Goal: Find contact information: Obtain details needed to contact an individual or organization

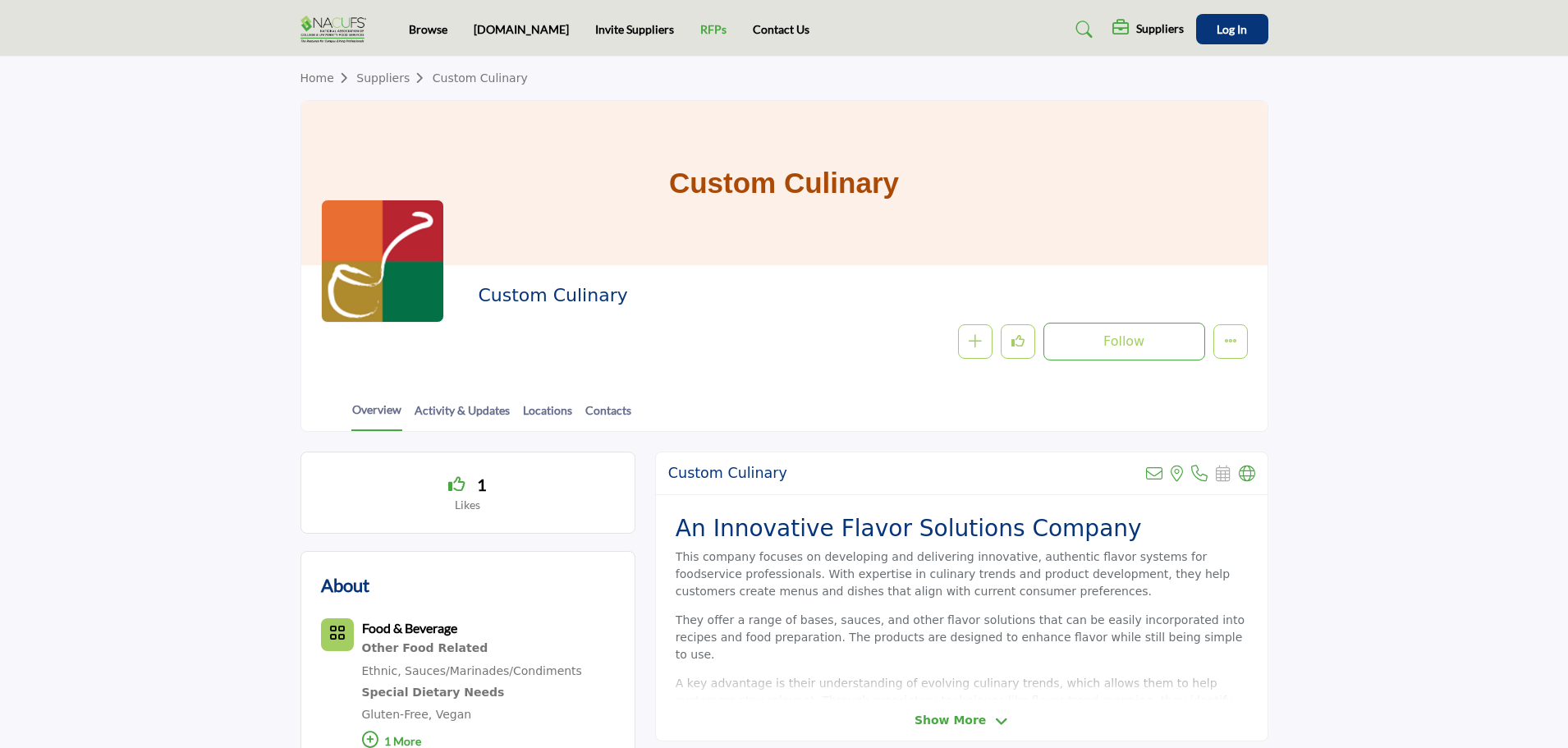
click at [700, 25] on link "RFPs" at bounding box center [713, 28] width 27 height 14
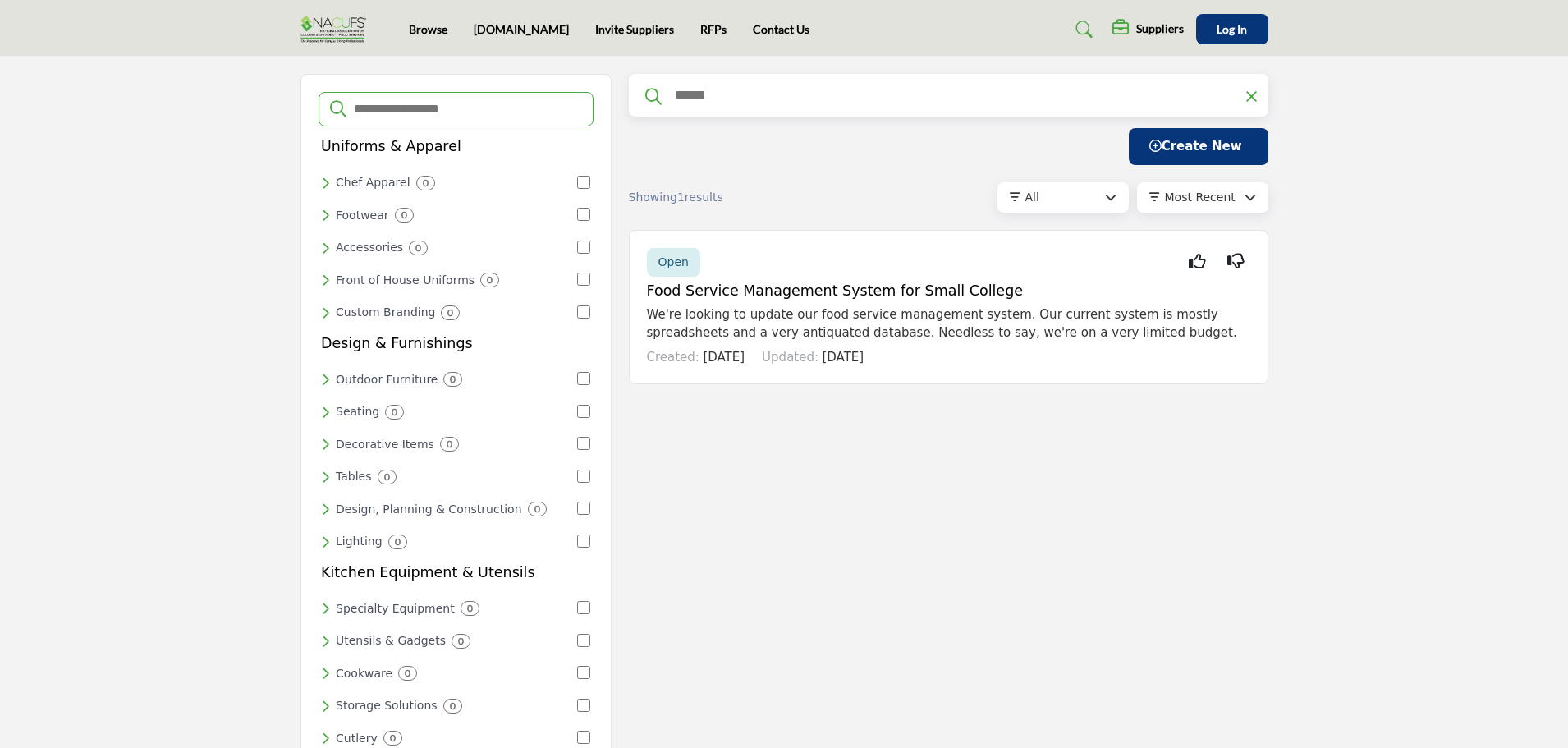
click at [355, 20] on img at bounding box center [337, 29] width 74 height 27
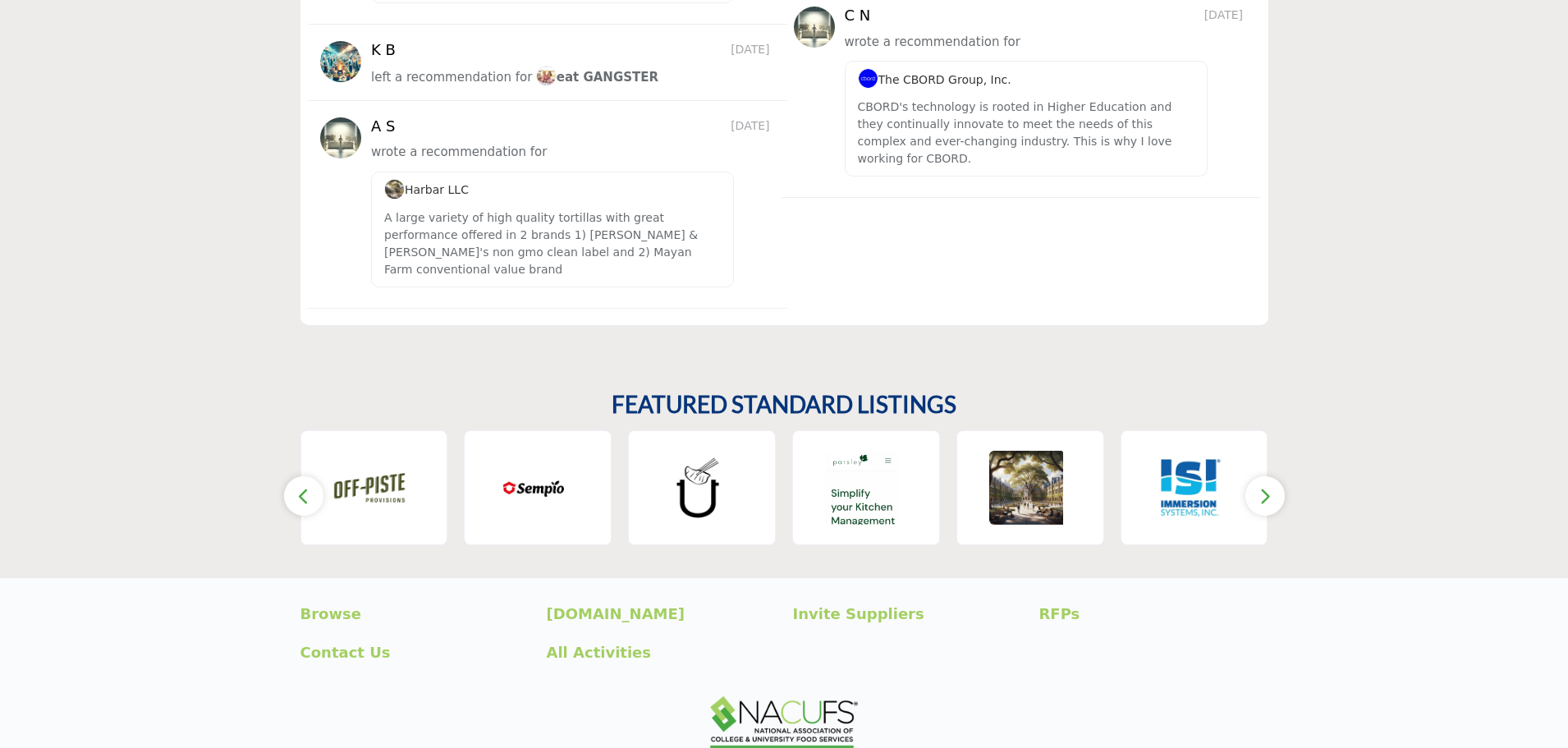
scroll to position [2420, 0]
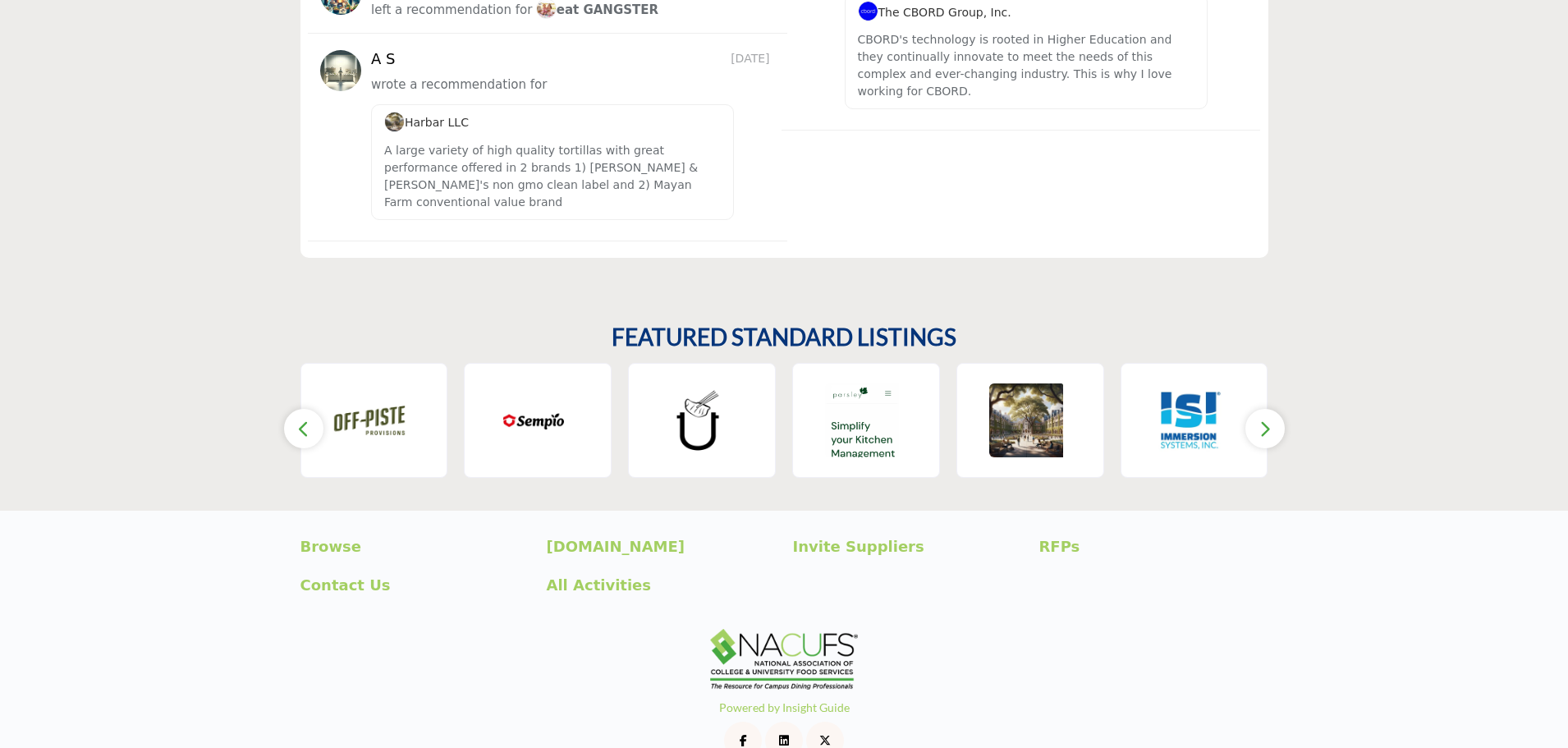
click at [1265, 419] on icon "button" at bounding box center [1265, 429] width 13 height 20
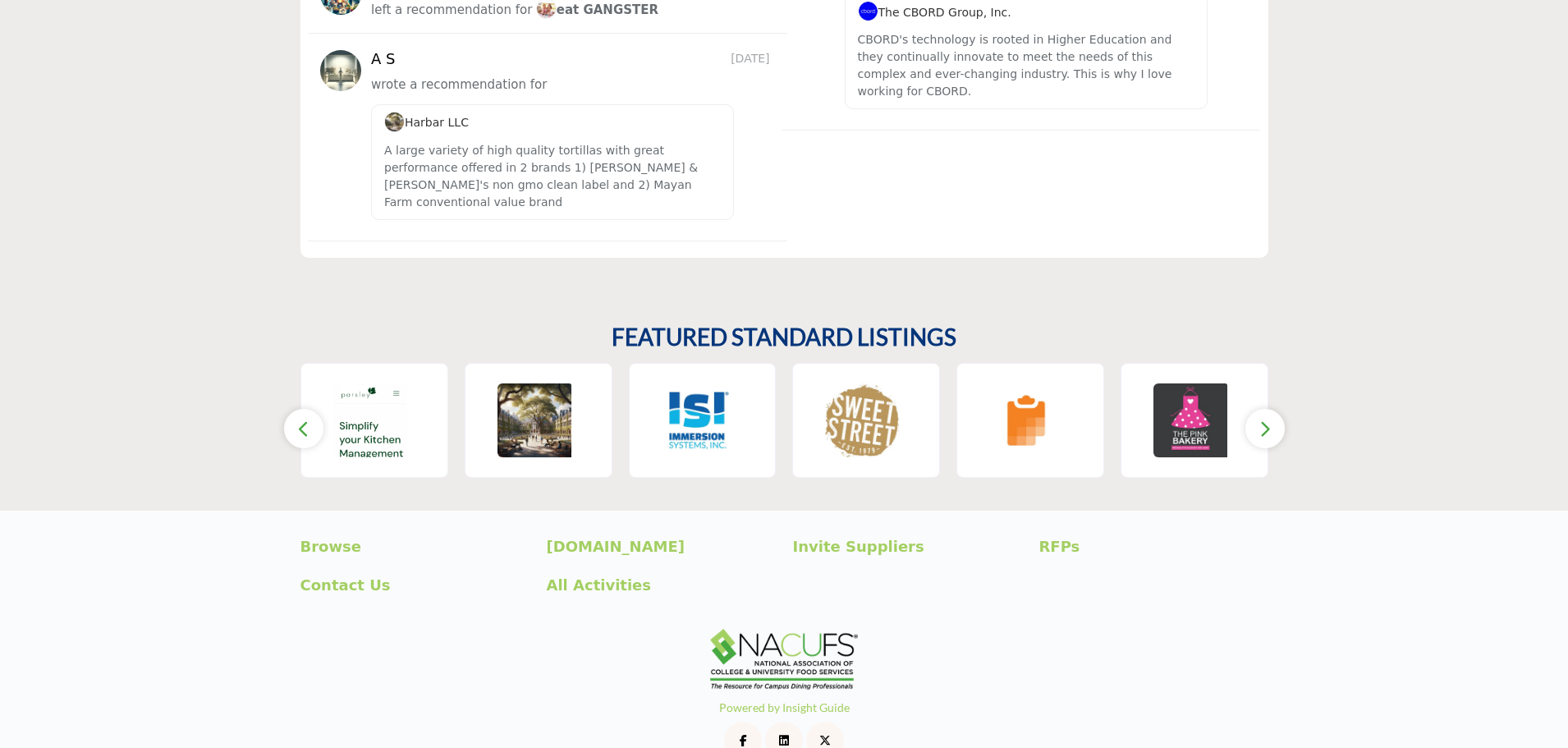
click at [1266, 419] on icon "button" at bounding box center [1265, 429] width 13 height 20
click at [334, 536] on p "Browse" at bounding box center [415, 547] width 229 height 22
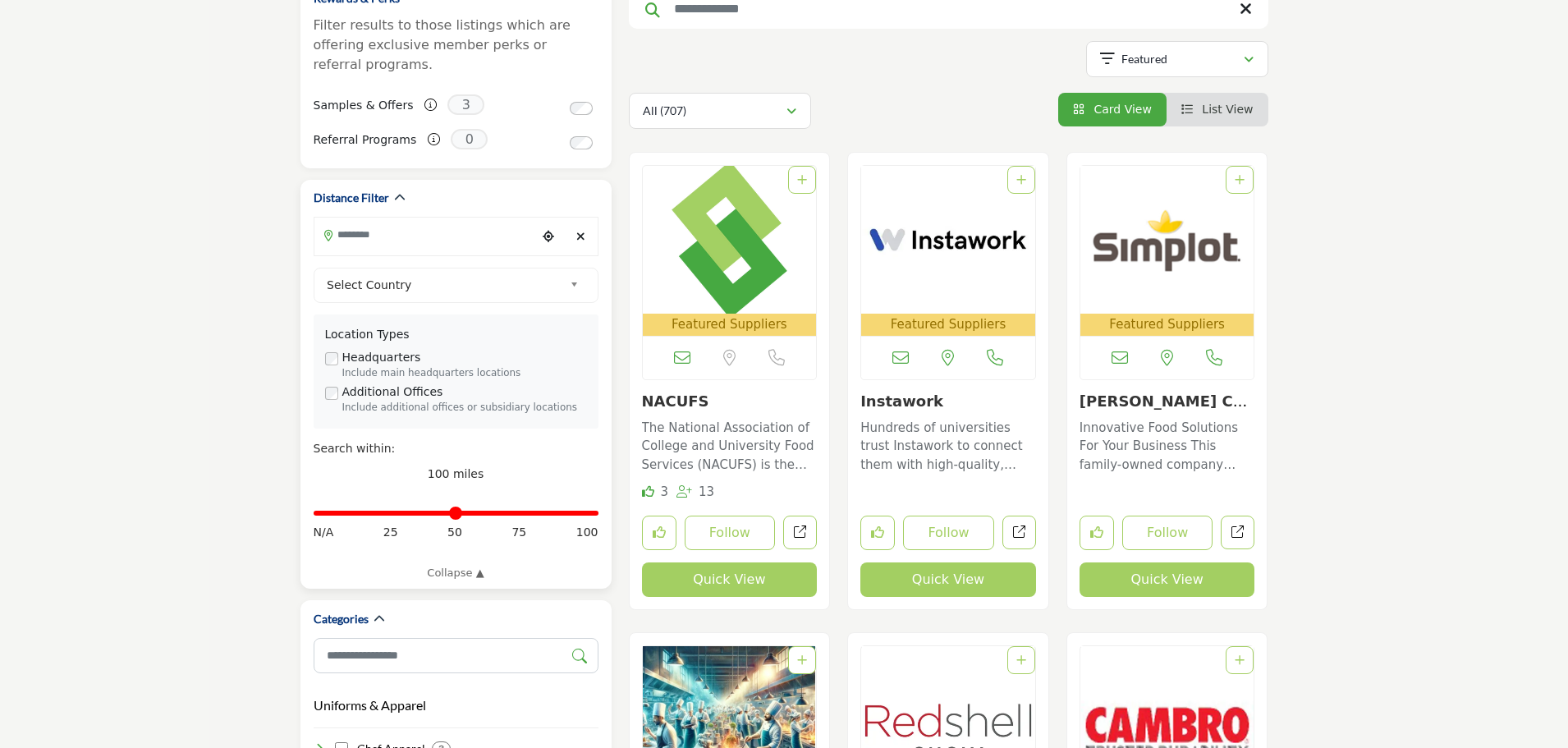
scroll to position [246, 0]
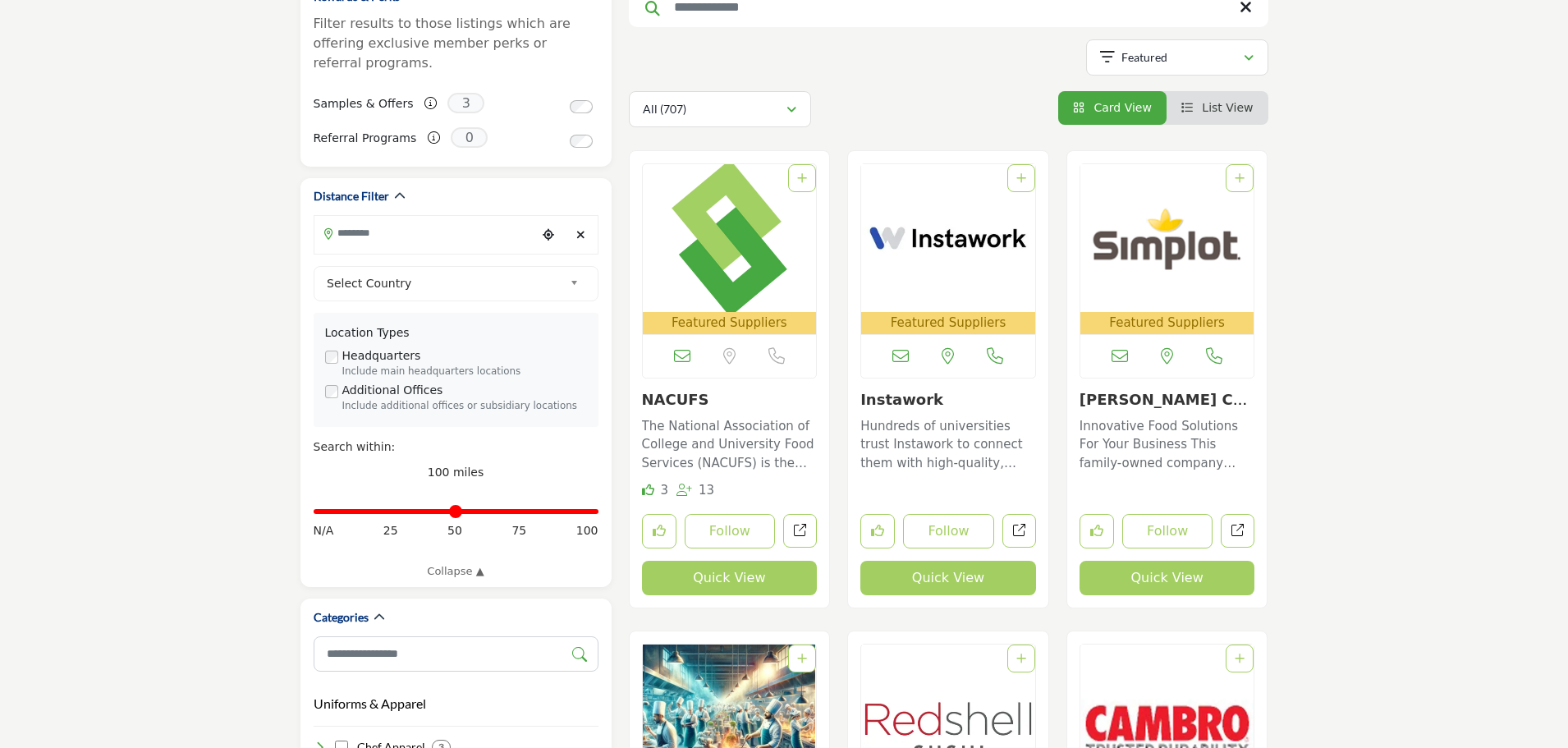
click at [1188, 260] on img "Open Listing in new tab" at bounding box center [1168, 239] width 174 height 148
click at [1173, 238] on img "Open Listing in new tab" at bounding box center [1168, 239] width 174 height 148
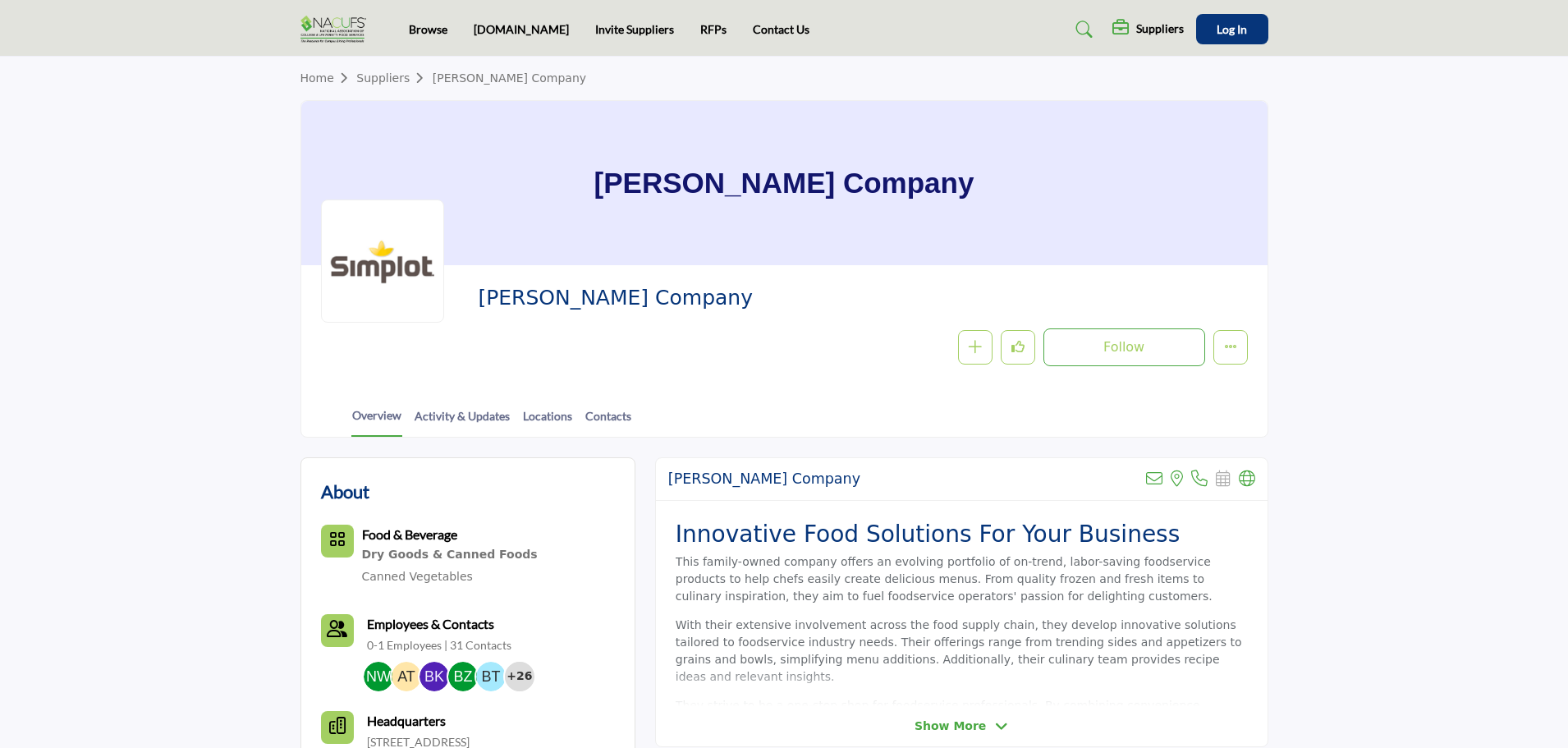
click at [323, 78] on link "Home" at bounding box center [329, 78] width 57 height 13
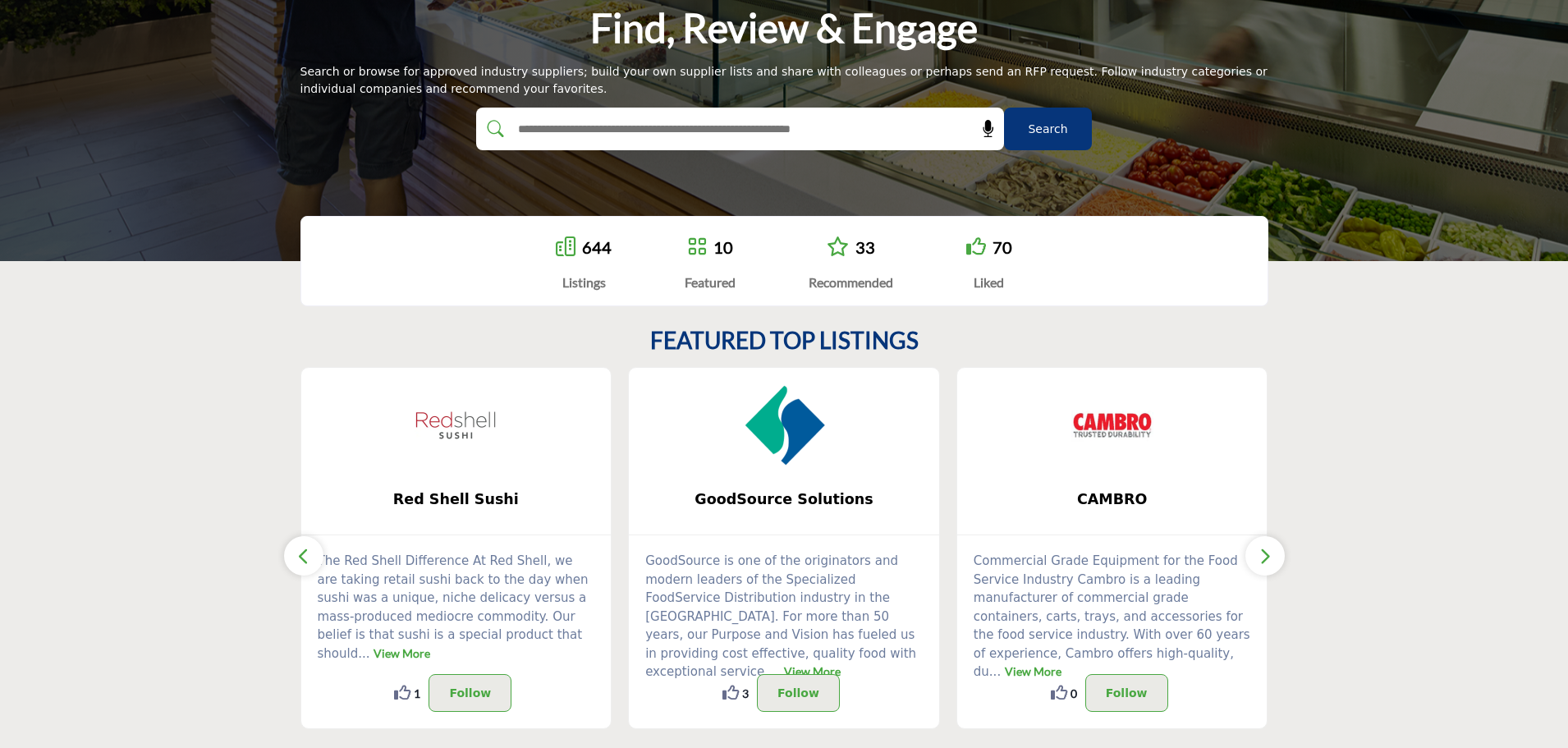
scroll to position [165, 0]
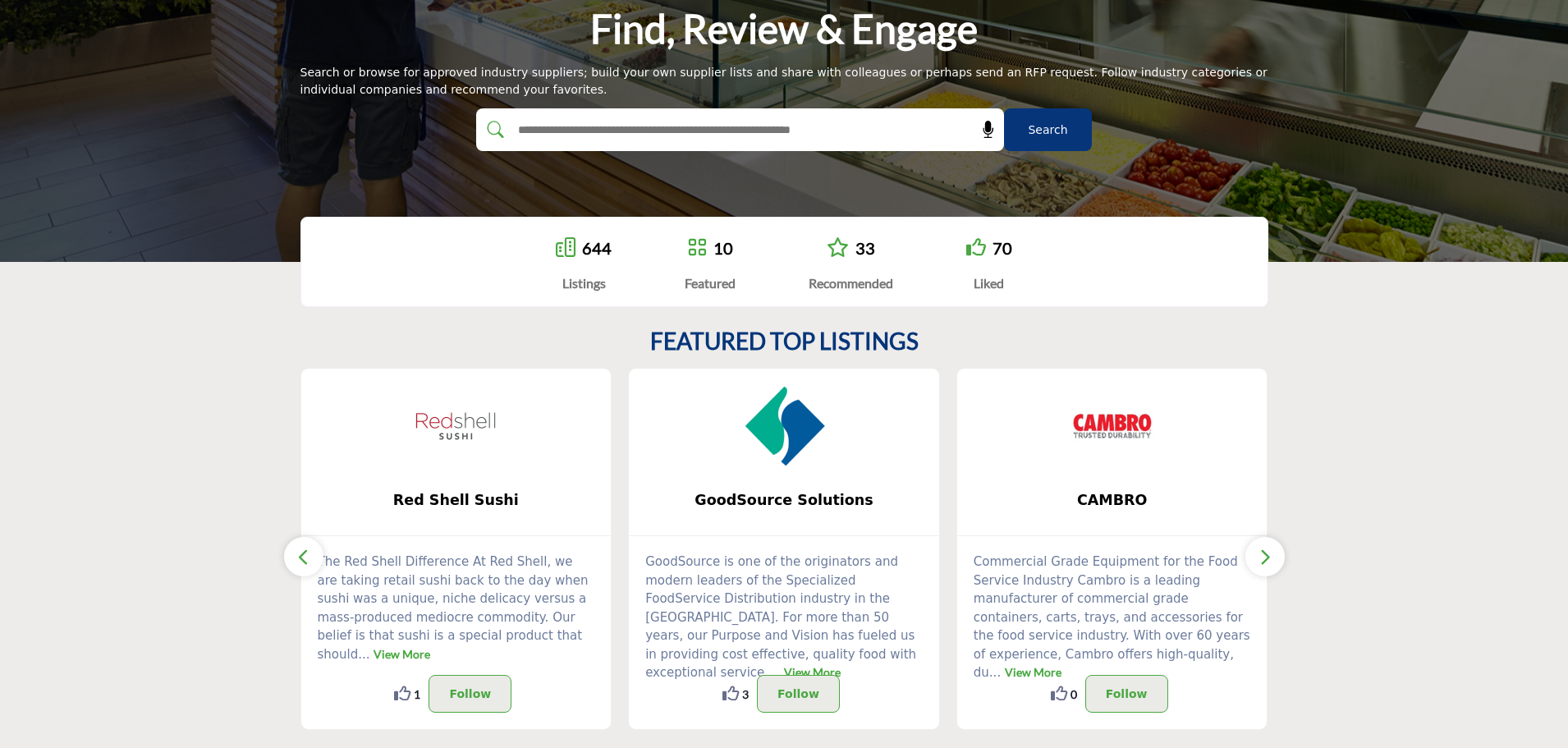
click at [586, 284] on div "Listings" at bounding box center [583, 283] width 56 height 20
click at [593, 246] on link "644" at bounding box center [597, 248] width 29 height 20
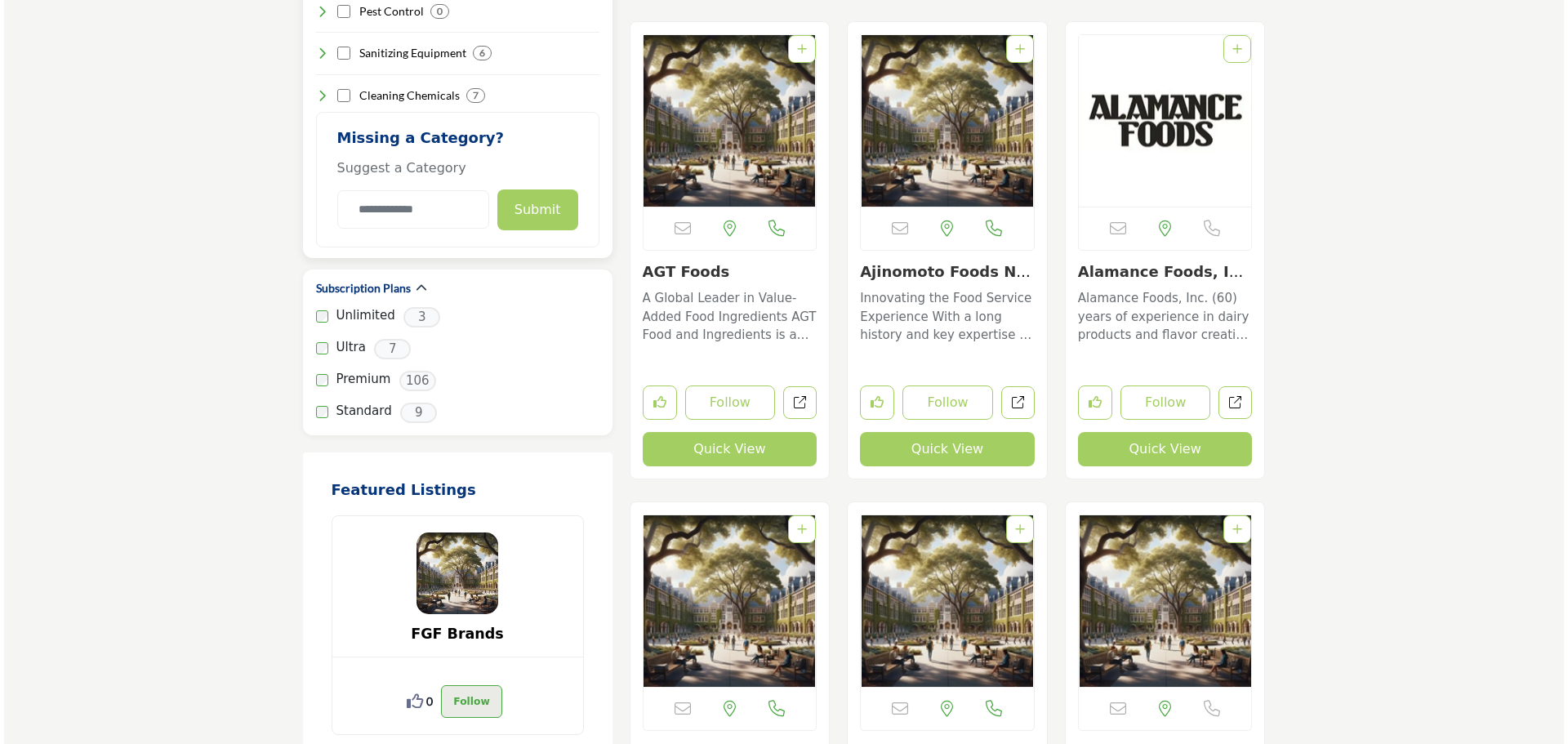
scroll to position [2776, 0]
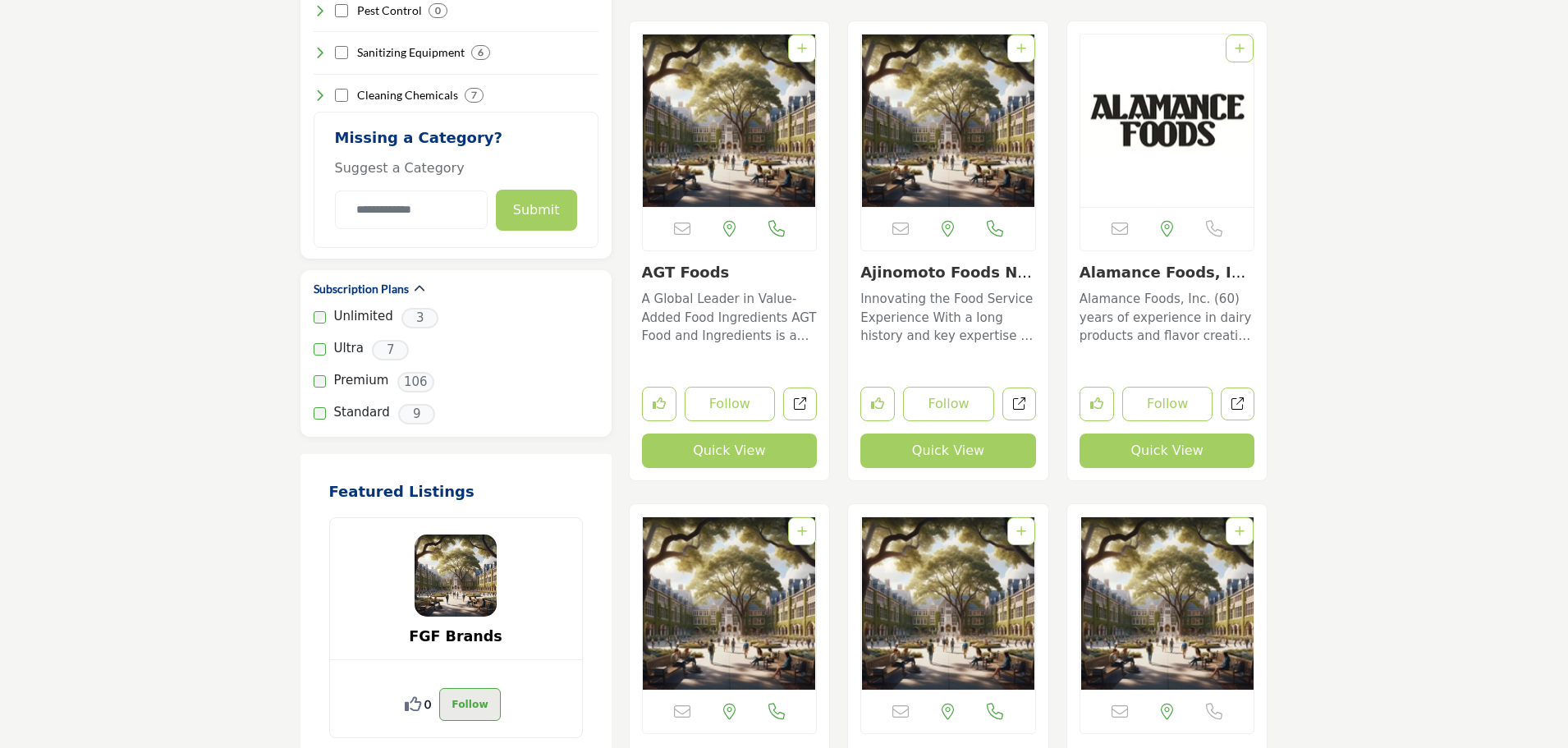
click at [934, 448] on button "Quick View" at bounding box center [948, 451] width 176 height 35
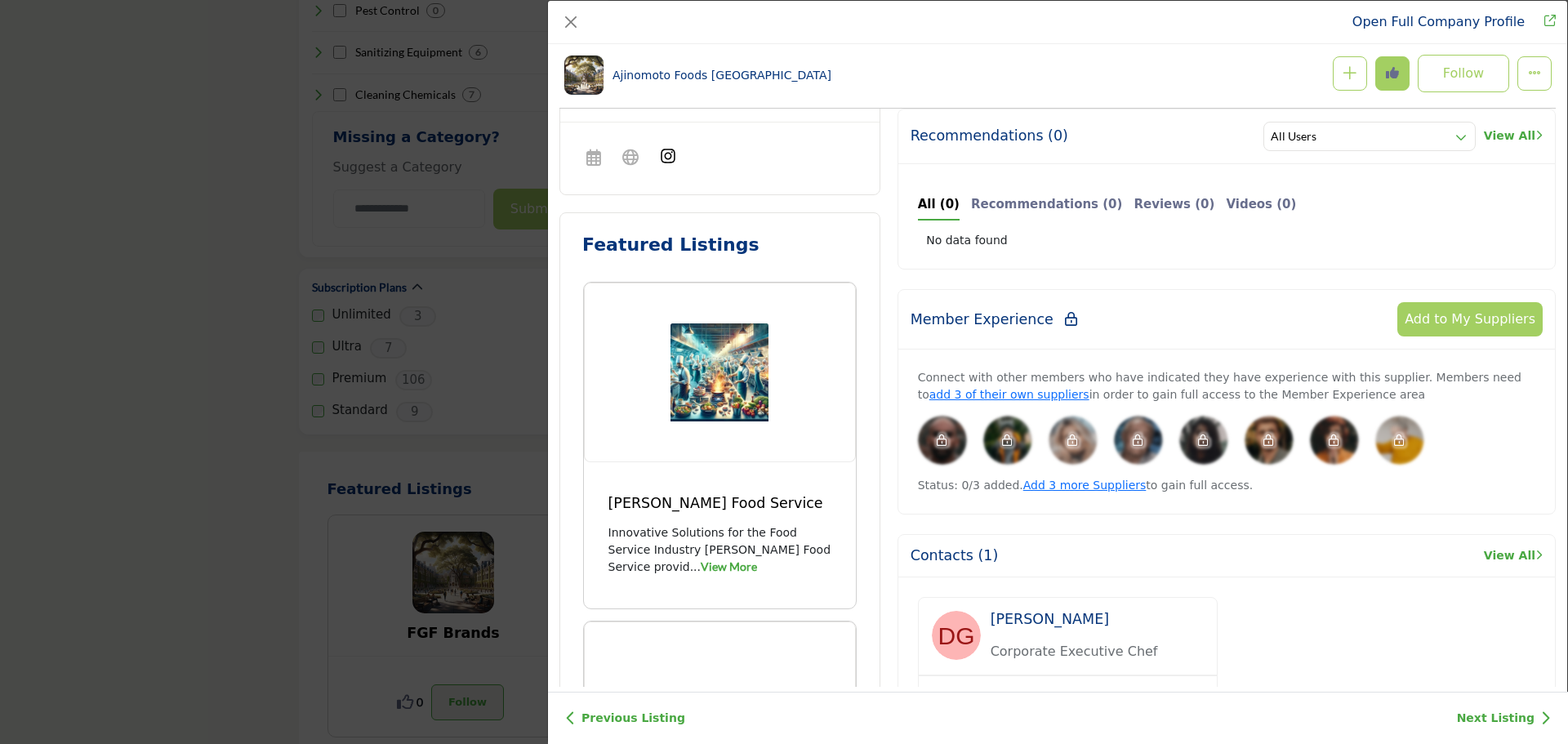
scroll to position [800, 0]
click at [1011, 444] on img "Company Data Modal" at bounding box center [1008, 439] width 49 height 49
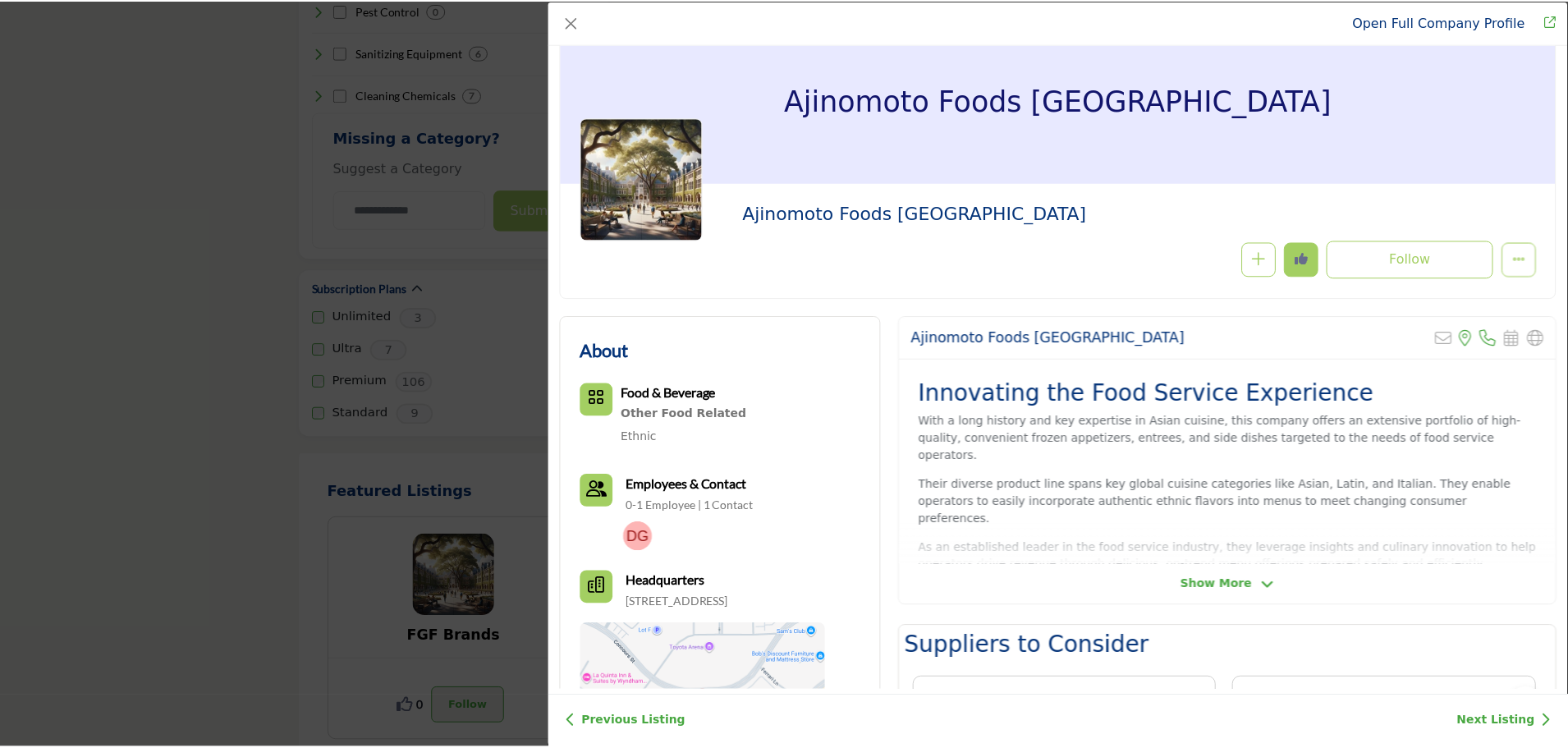
scroll to position [0, 0]
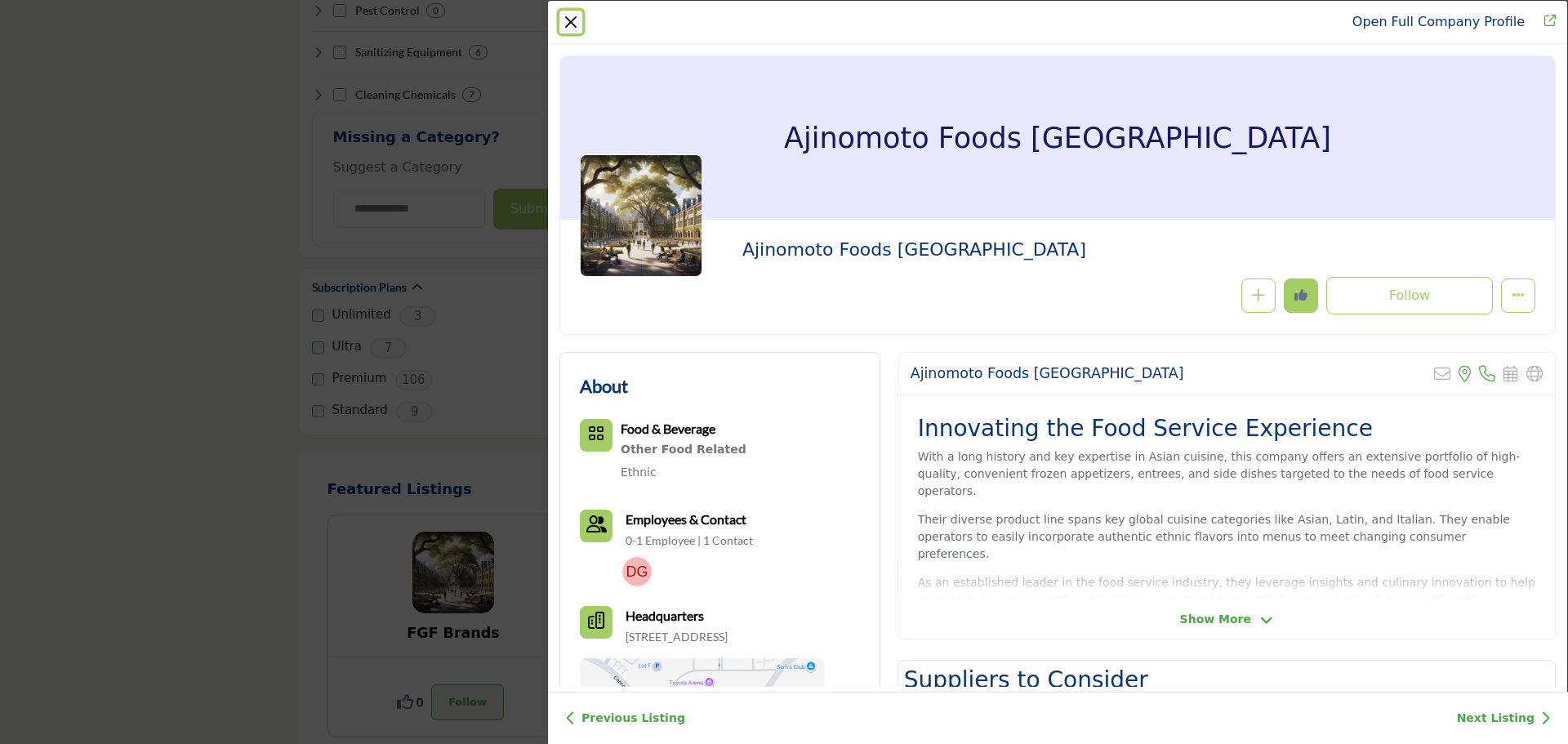
click at [573, 20] on button "Close" at bounding box center [570, 22] width 23 height 23
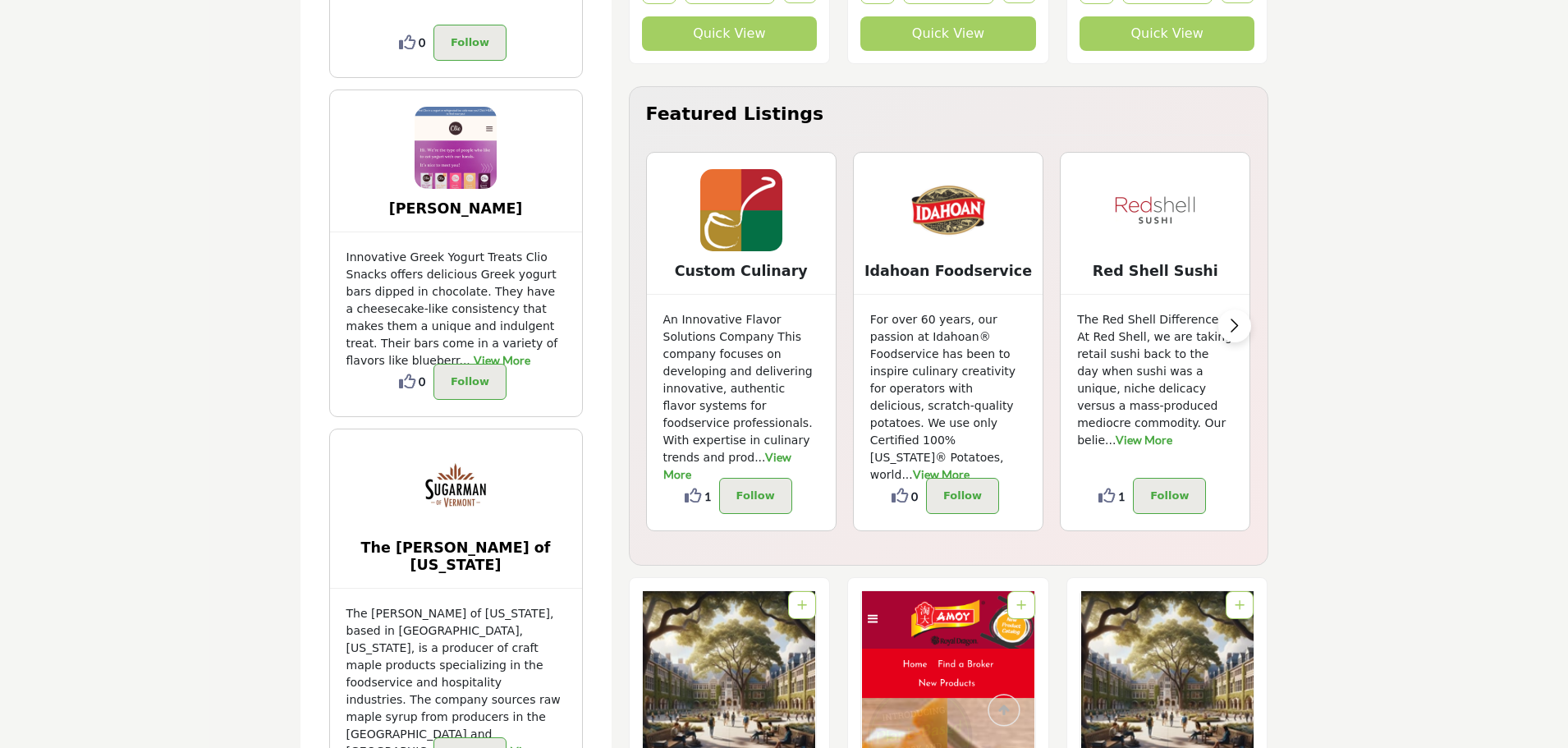
scroll to position [3693, 0]
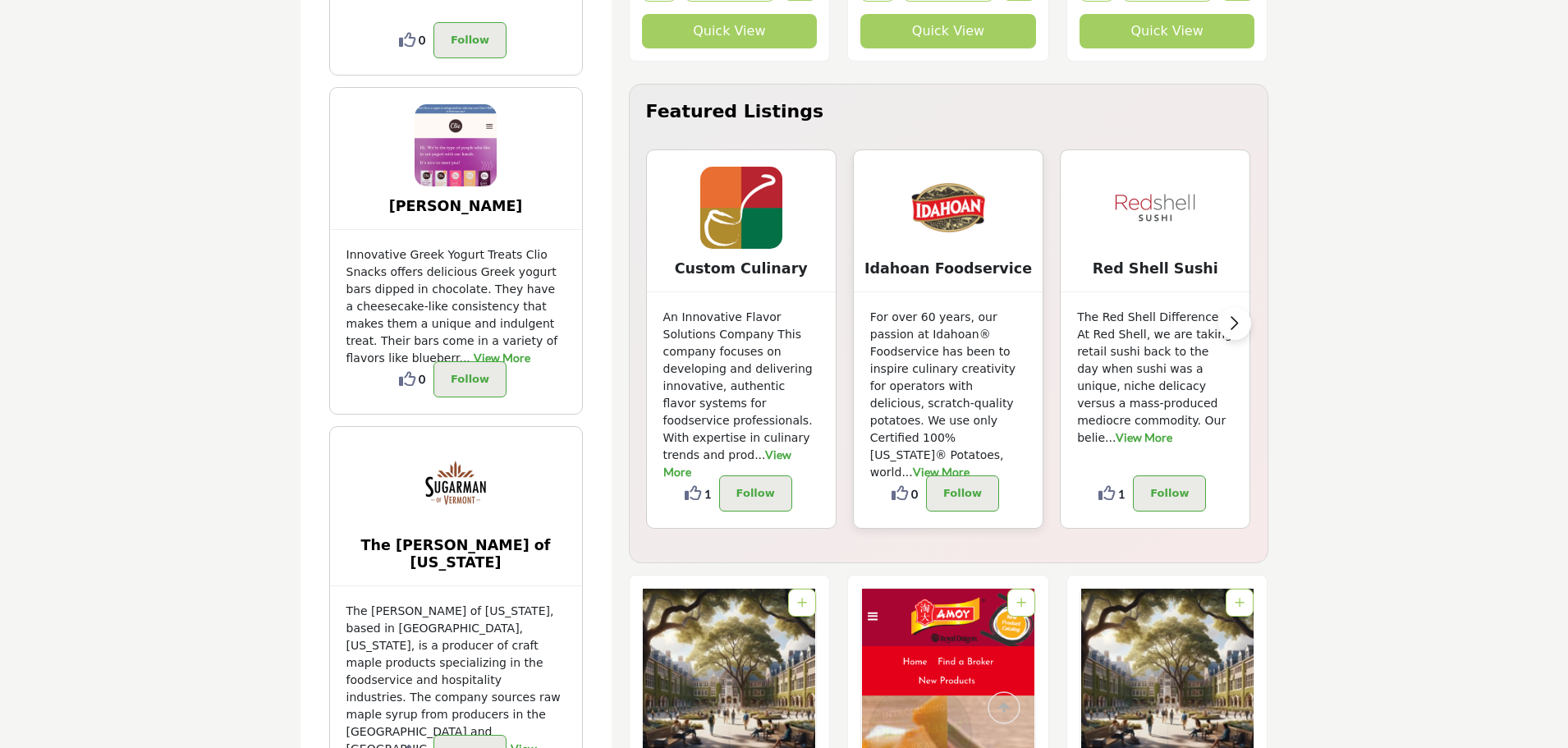
click at [955, 212] on img at bounding box center [948, 208] width 82 height 82
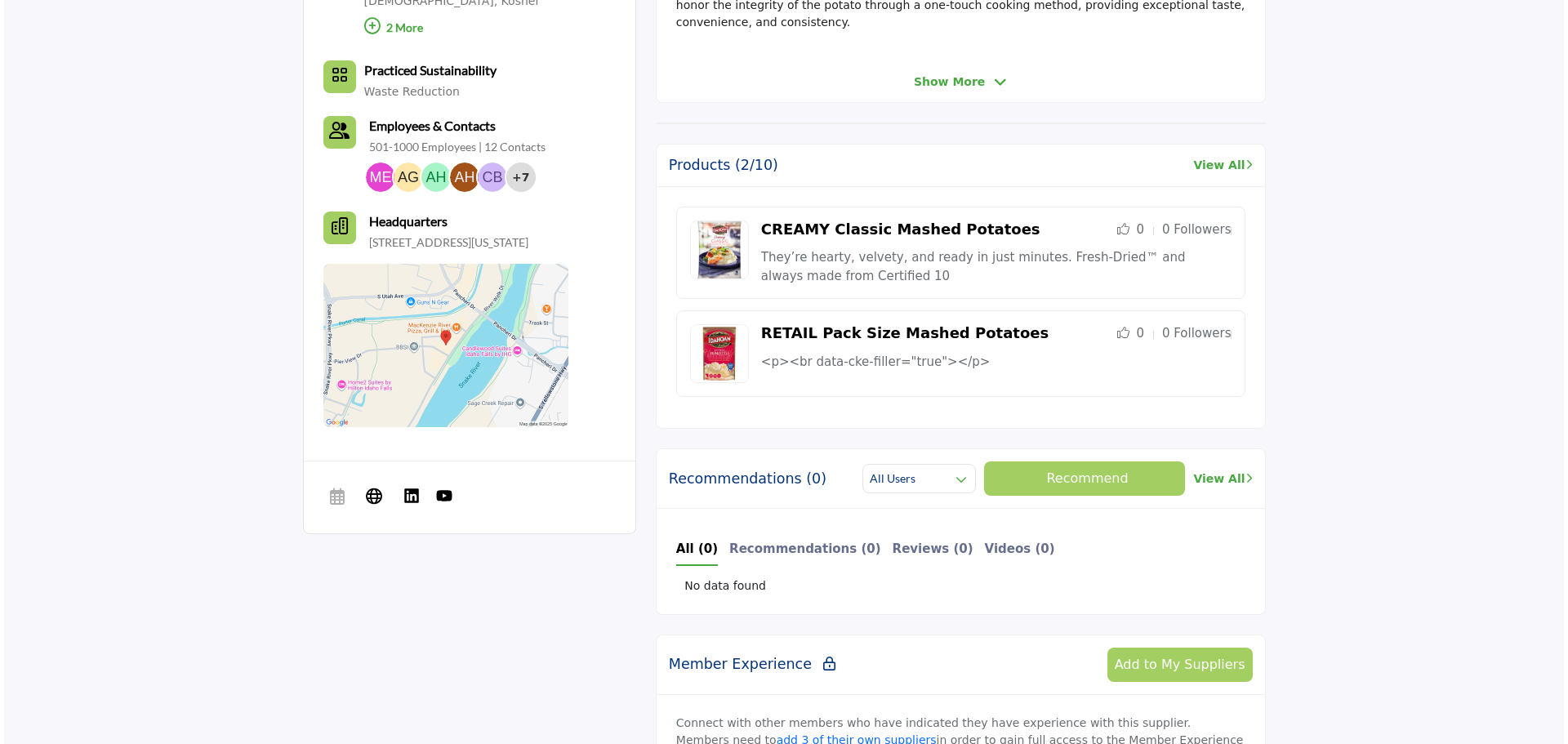
scroll to position [572, 0]
click at [373, 178] on img at bounding box center [377, 178] width 29 height 29
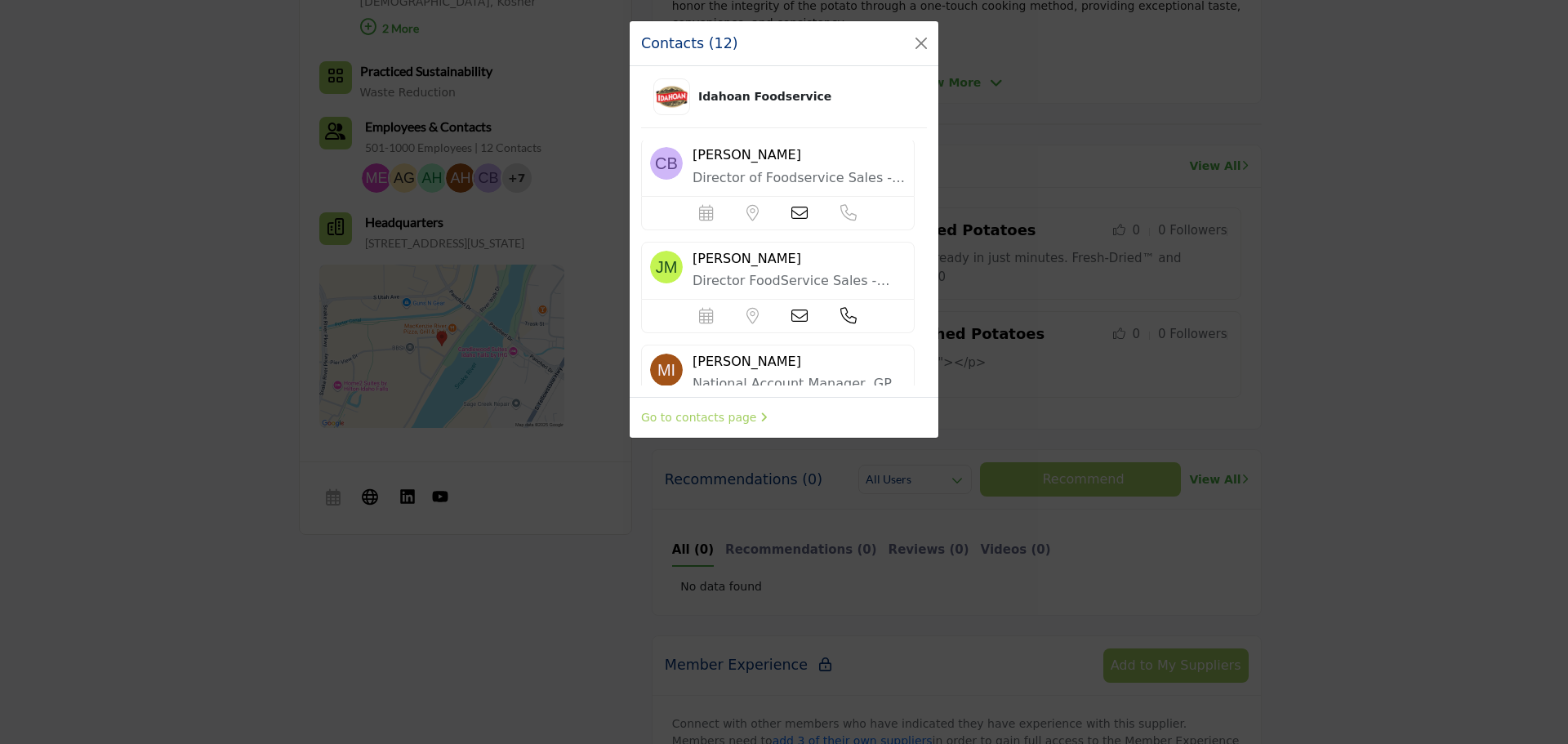
scroll to position [407, 0]
click at [796, 215] on icon at bounding box center [799, 213] width 16 height 16
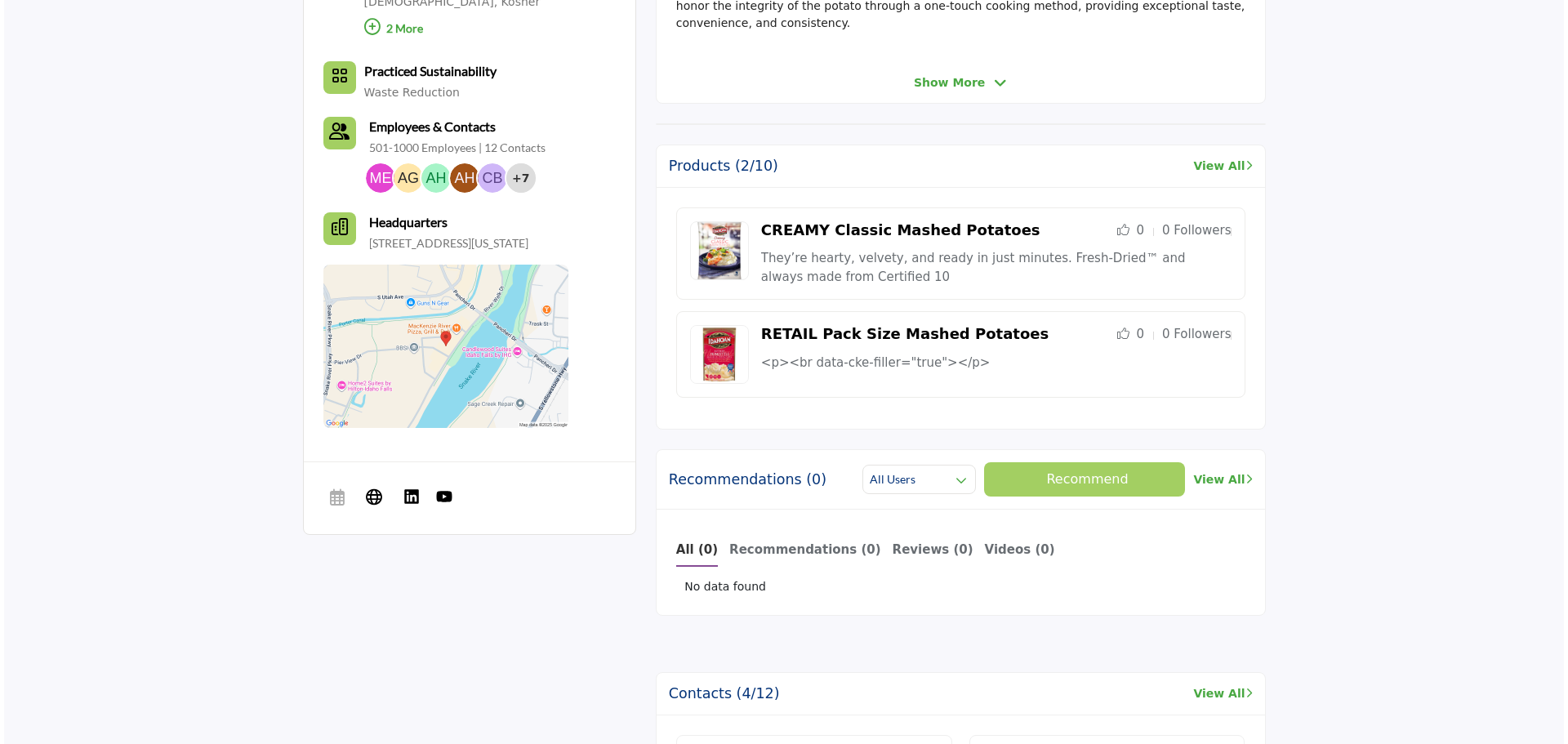
scroll to position [572, 0]
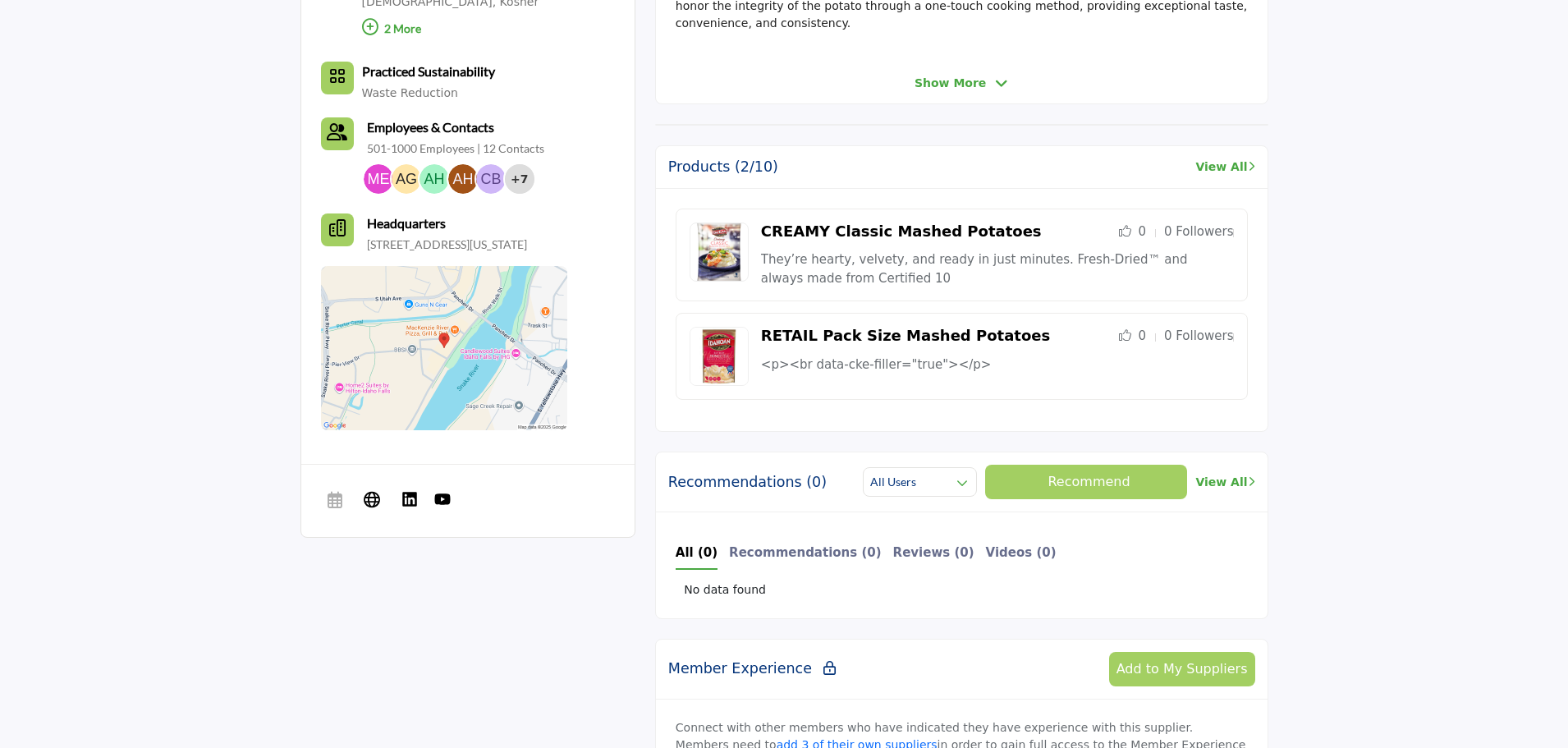
click at [383, 172] on img at bounding box center [379, 179] width 29 height 29
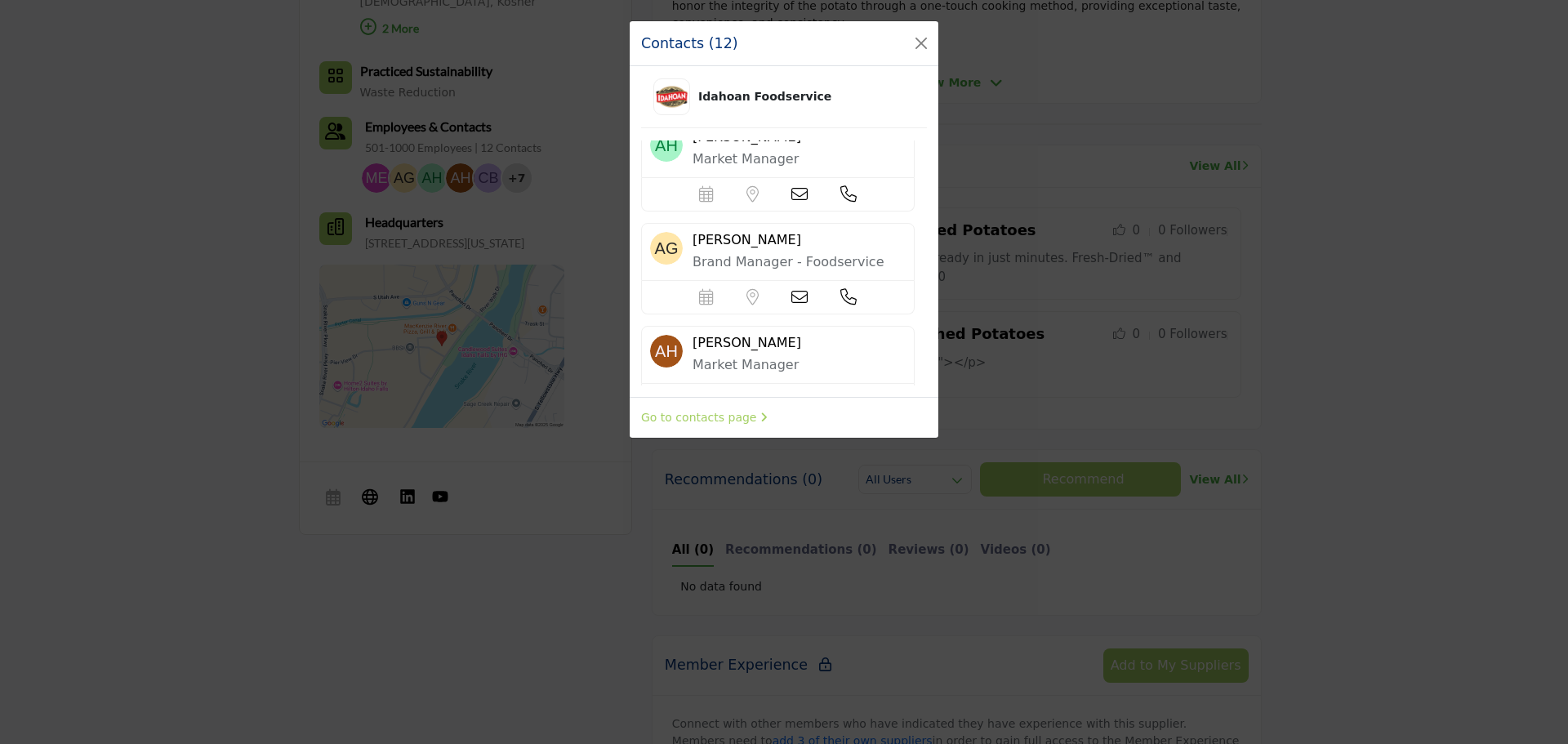
scroll to position [0, 0]
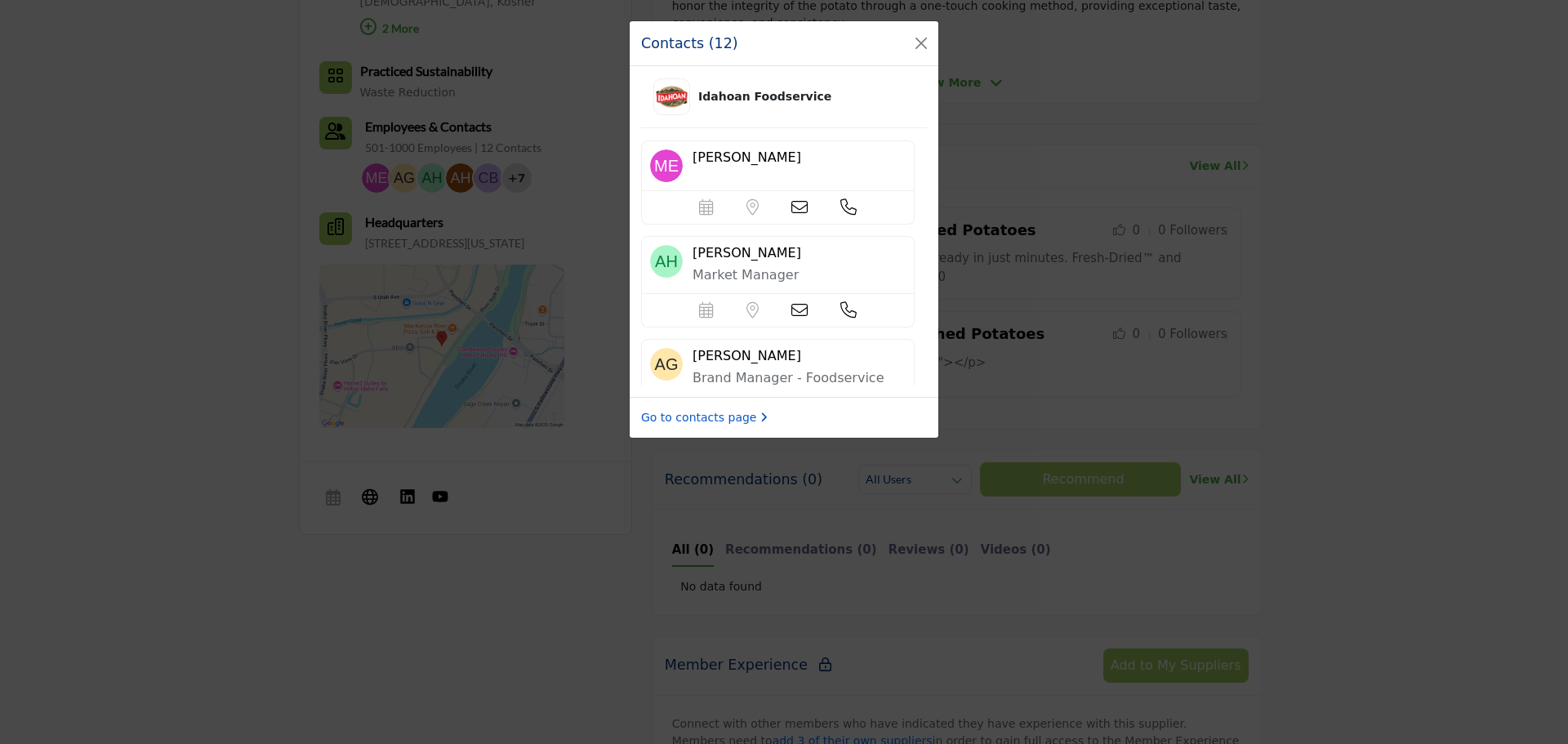
click at [709, 421] on link "Go to contacts page" at bounding box center [704, 417] width 126 height 17
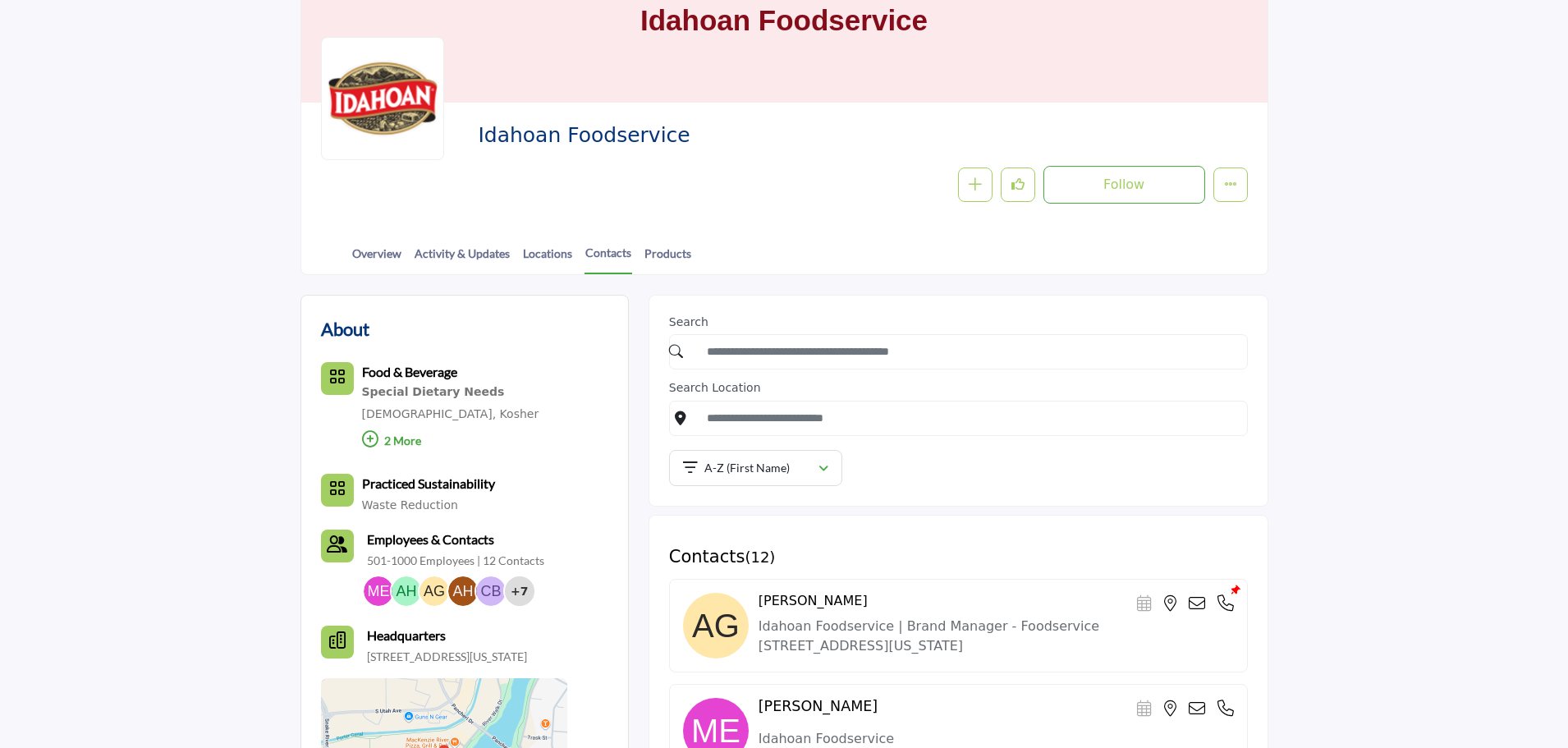
scroll to position [164, 0]
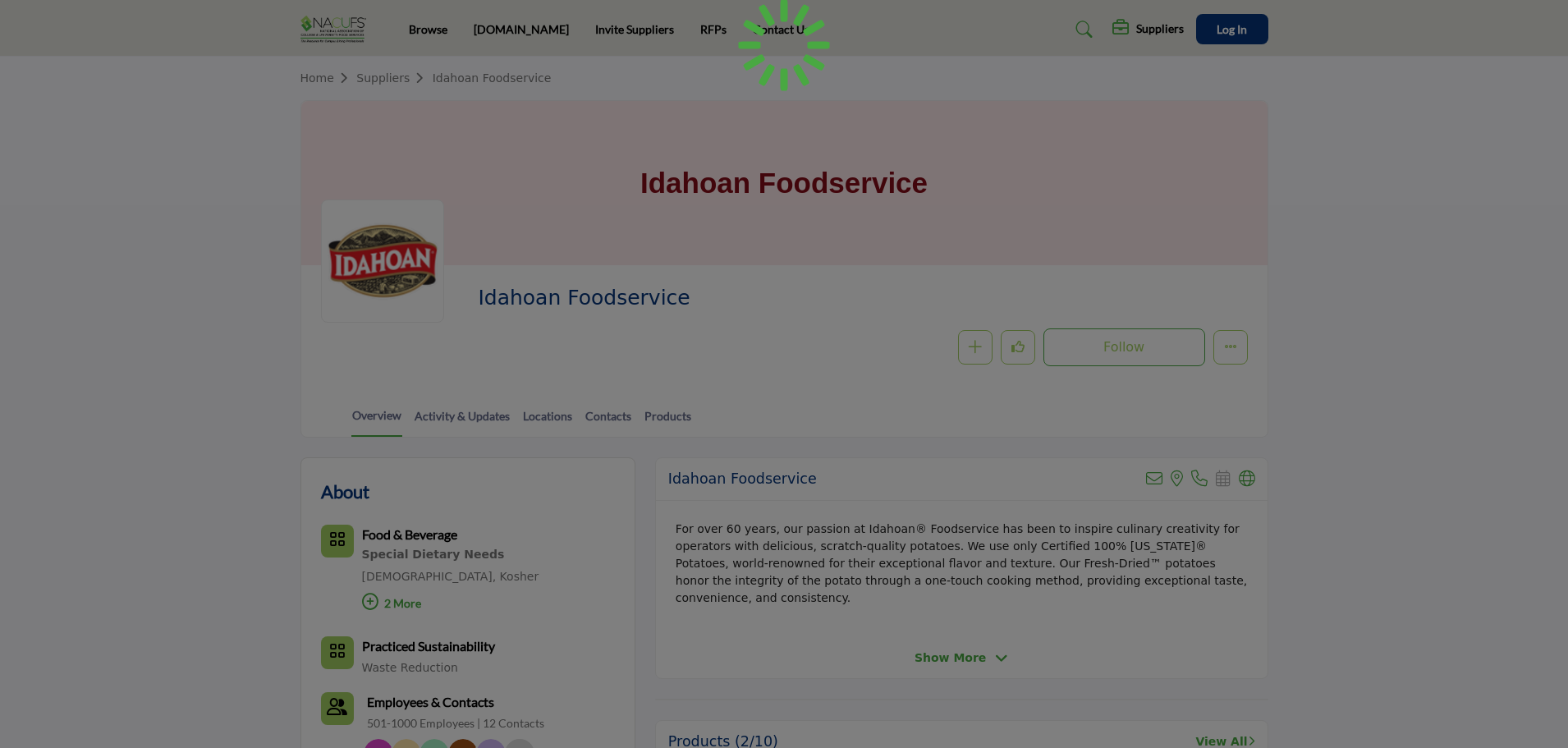
scroll to position [575, 0]
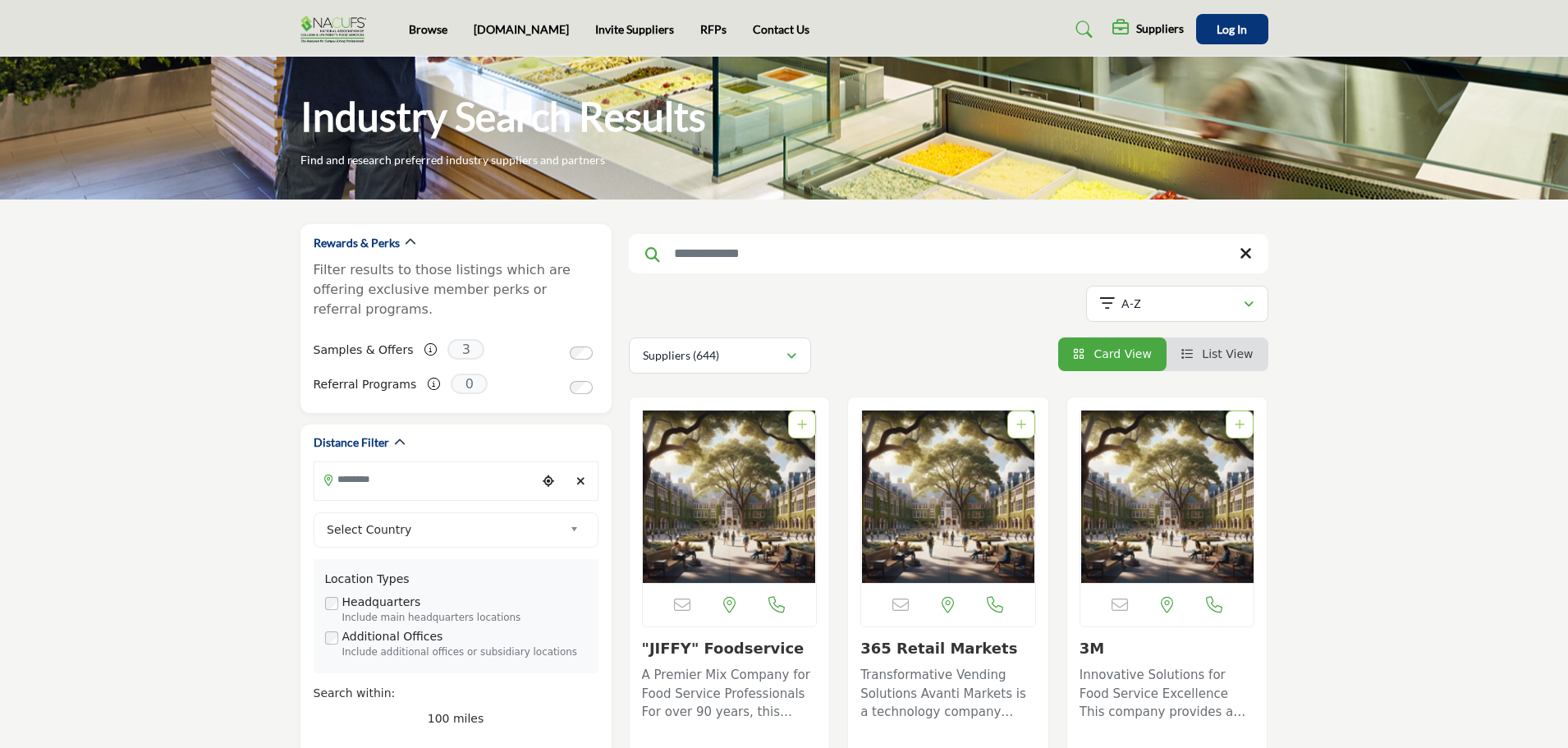
click at [1159, 28] on h5 "Suppliers" at bounding box center [1160, 28] width 48 height 15
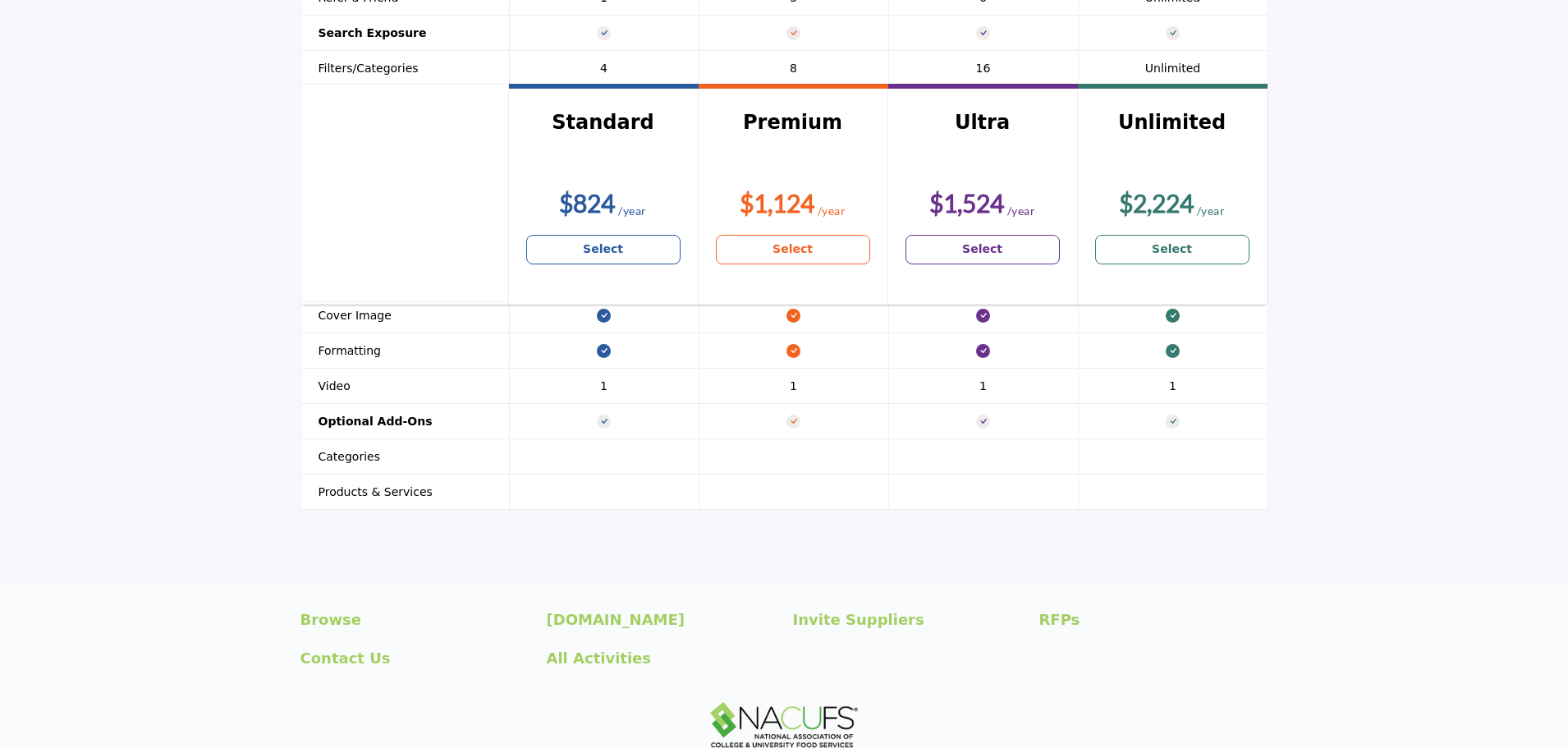
scroll to position [2004, 0]
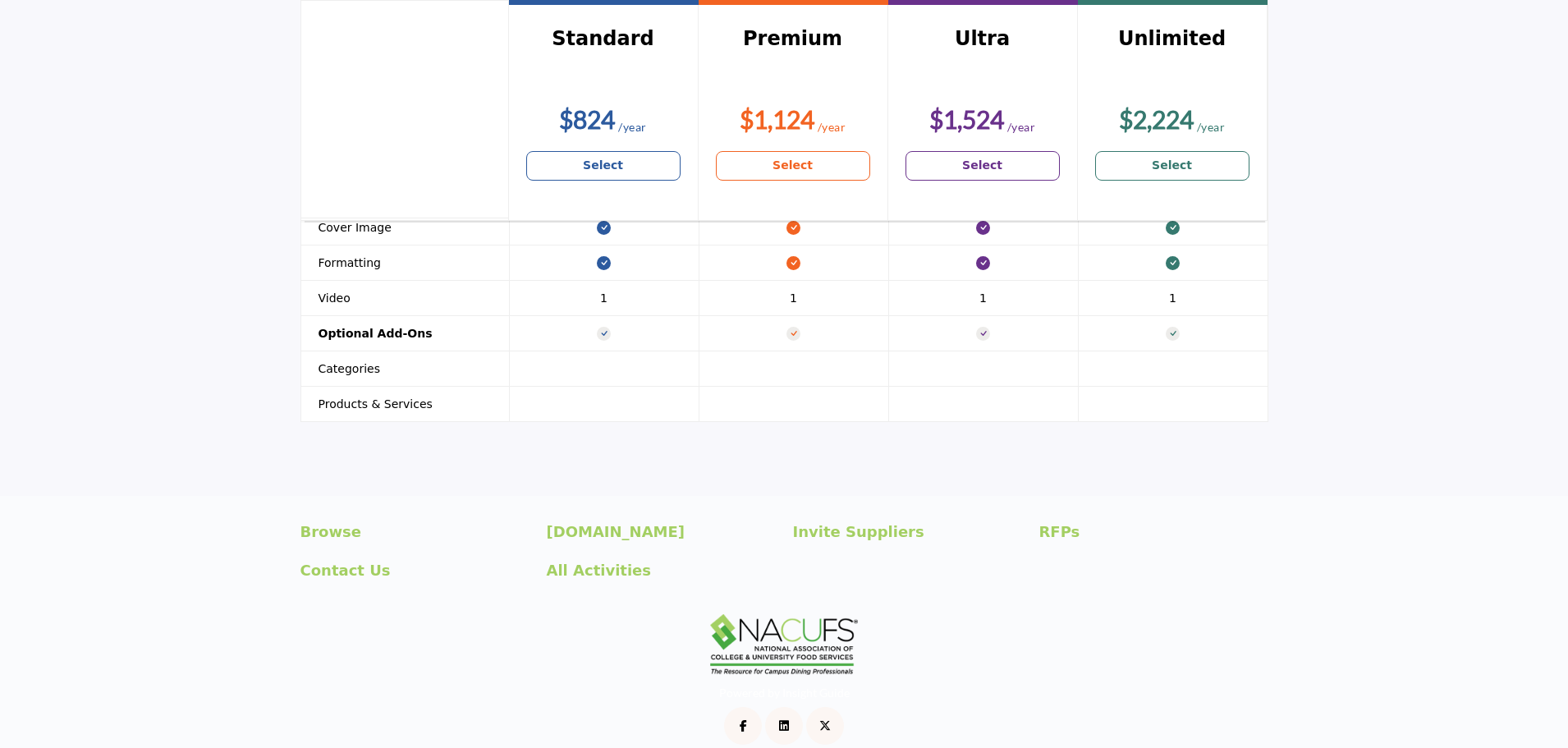
click at [803, 686] on link "Powered by Insight Guide" at bounding box center [784, 692] width 131 height 14
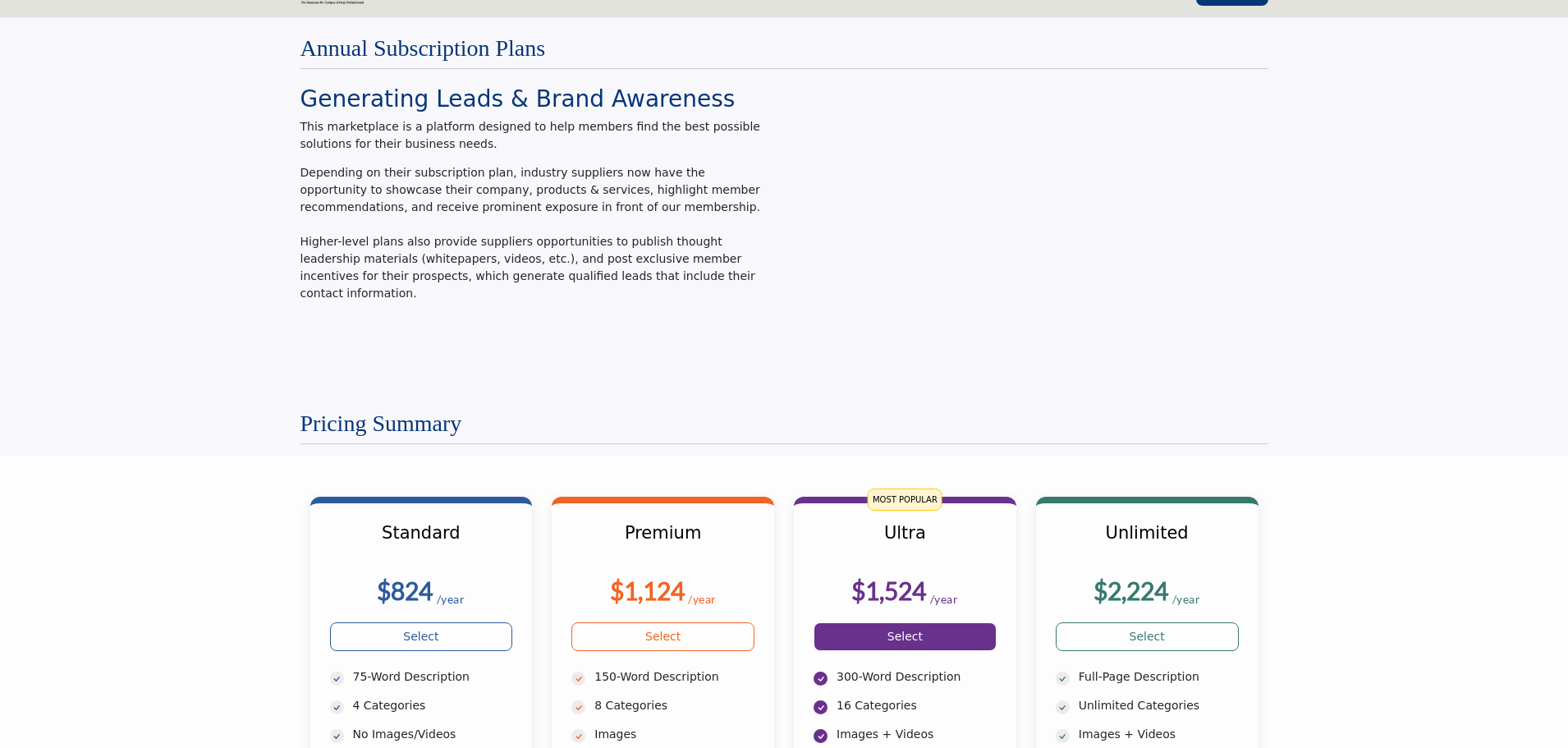
scroll to position [0, 0]
